Goal: Find specific page/section: Find specific page/section

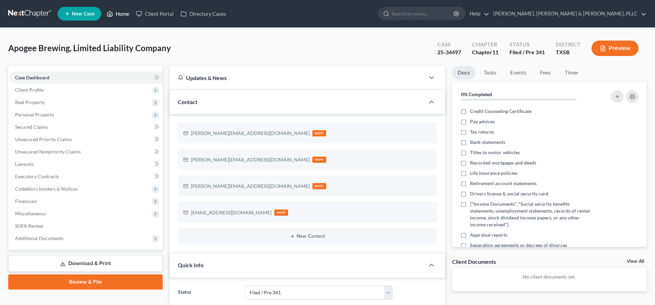
click at [121, 13] on link "Home" at bounding box center [117, 14] width 29 height 12
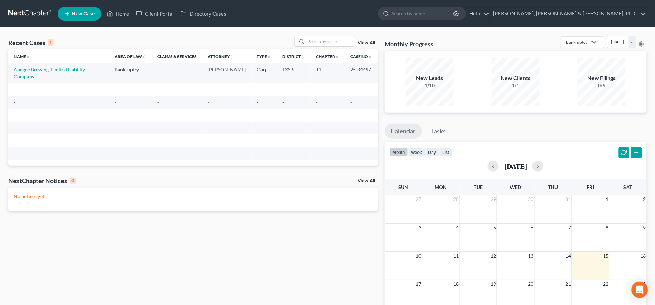
click at [366, 178] on link "View All" at bounding box center [366, 180] width 17 height 5
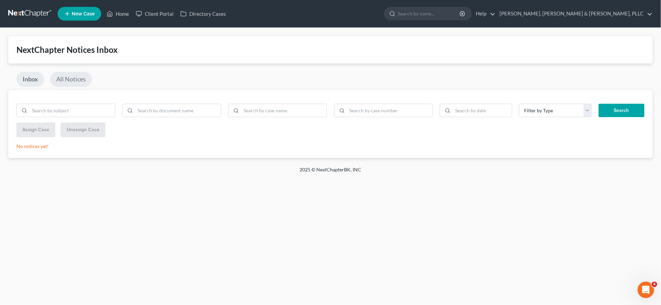
click at [79, 82] on link "All Notices" at bounding box center [71, 79] width 42 height 15
click at [34, 78] on link "Inbox" at bounding box center [29, 79] width 27 height 15
click at [124, 15] on link "Home" at bounding box center [117, 14] width 29 height 12
